Goal: Browse casually: Explore the website without a specific task or goal

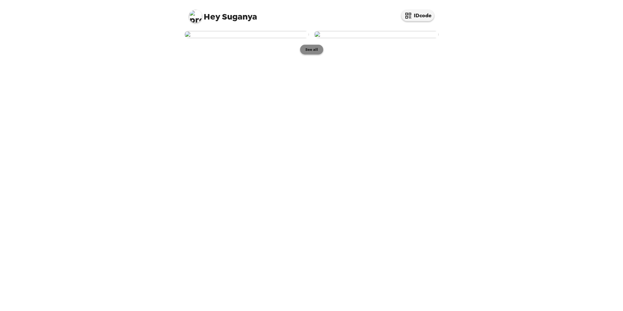
click at [311, 54] on button "See all" at bounding box center [311, 50] width 23 height 10
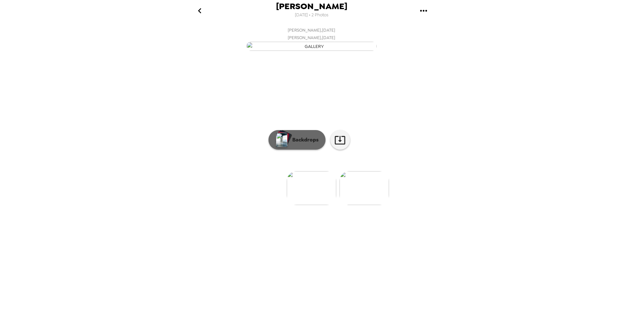
click at [293, 144] on p "Backdrops" at bounding box center [304, 140] width 30 height 8
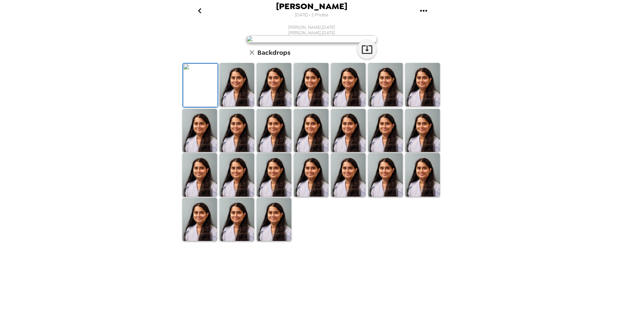
click at [233, 106] on img at bounding box center [237, 84] width 35 height 43
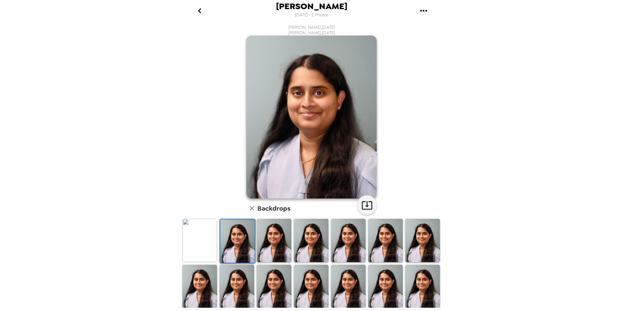
click at [275, 246] on img at bounding box center [274, 240] width 35 height 43
click at [311, 244] on img at bounding box center [311, 240] width 35 height 43
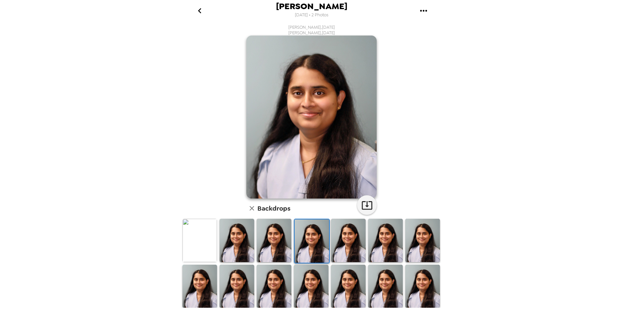
click at [340, 245] on img at bounding box center [348, 240] width 35 height 43
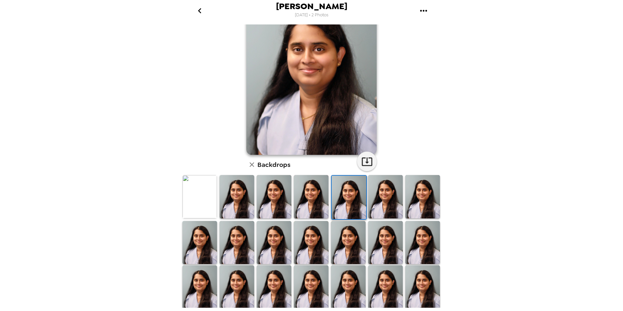
scroll to position [86, 0]
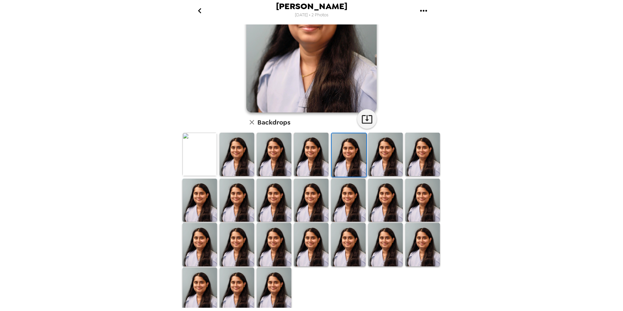
click at [195, 158] on img at bounding box center [200, 154] width 35 height 43
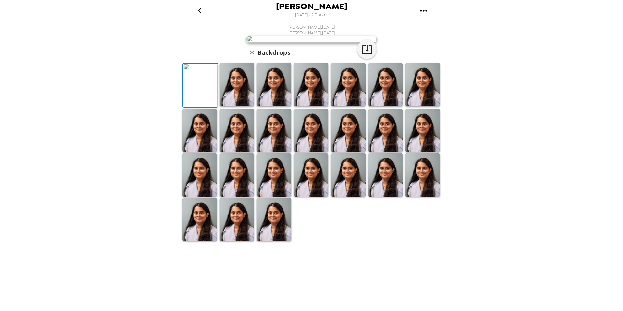
click at [237, 106] on img at bounding box center [237, 84] width 35 height 43
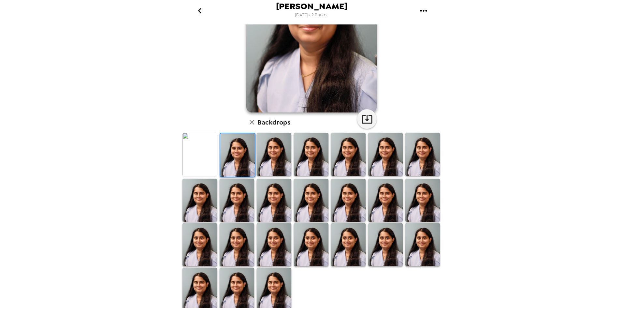
click at [200, 161] on img at bounding box center [200, 154] width 35 height 43
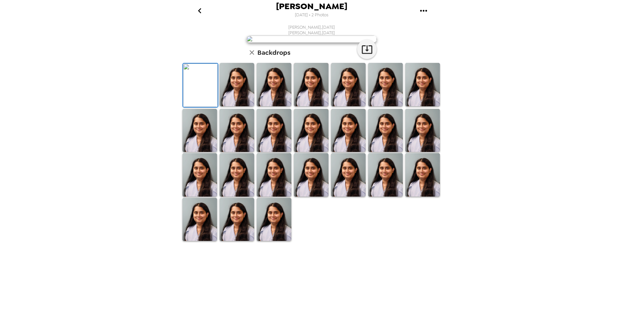
scroll to position [0, 0]
click at [200, 10] on icon "go back" at bounding box center [200, 11] width 10 height 10
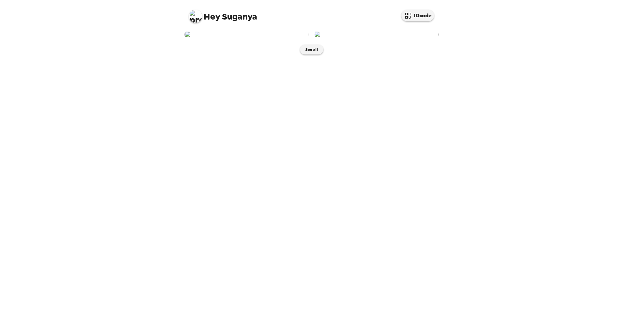
click at [392, 38] on img at bounding box center [376, 34] width 125 height 7
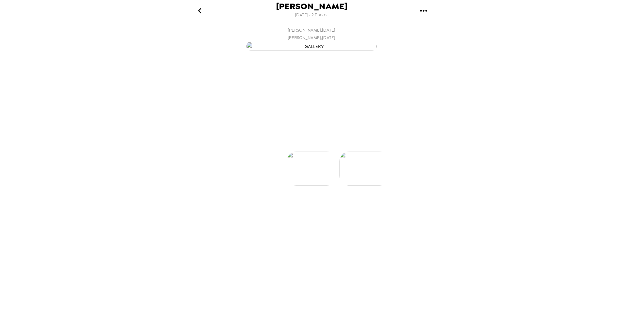
scroll to position [0, 52]
click at [202, 13] on icon "go back" at bounding box center [200, 11] width 10 height 10
